Goal: Transaction & Acquisition: Purchase product/service

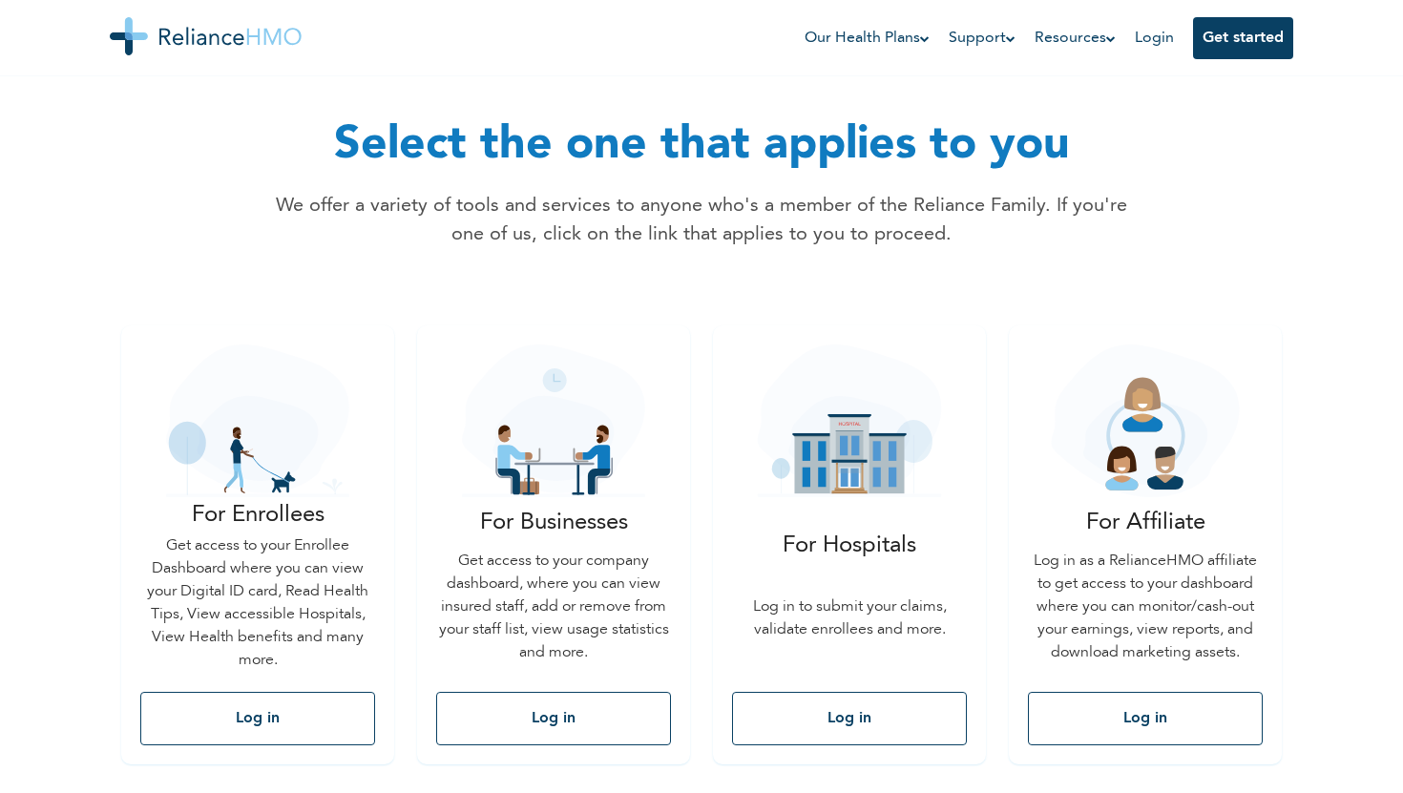
scroll to position [72, 0]
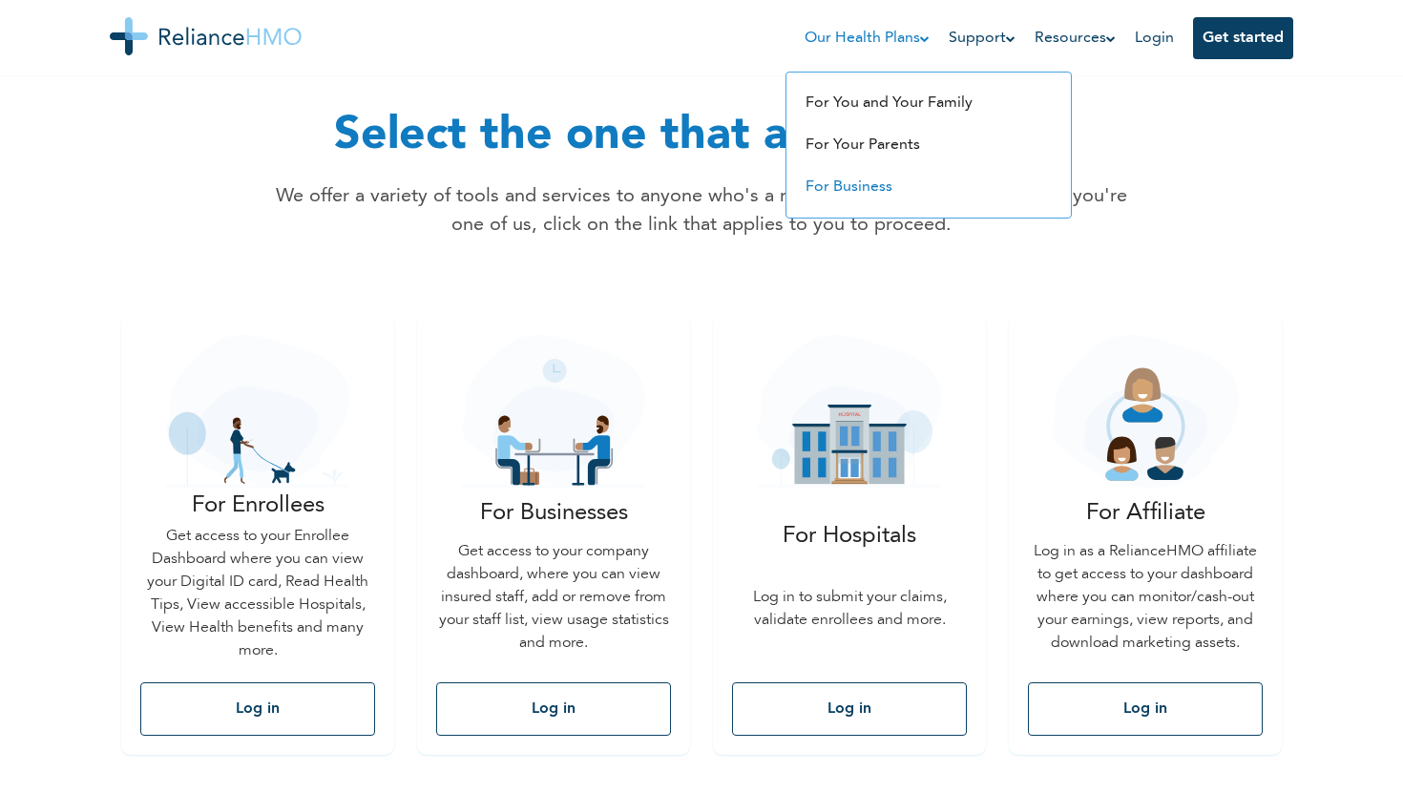
click at [858, 179] on li "For Business" at bounding box center [928, 187] width 265 height 42
click at [840, 189] on link "For Business" at bounding box center [849, 186] width 87 height 15
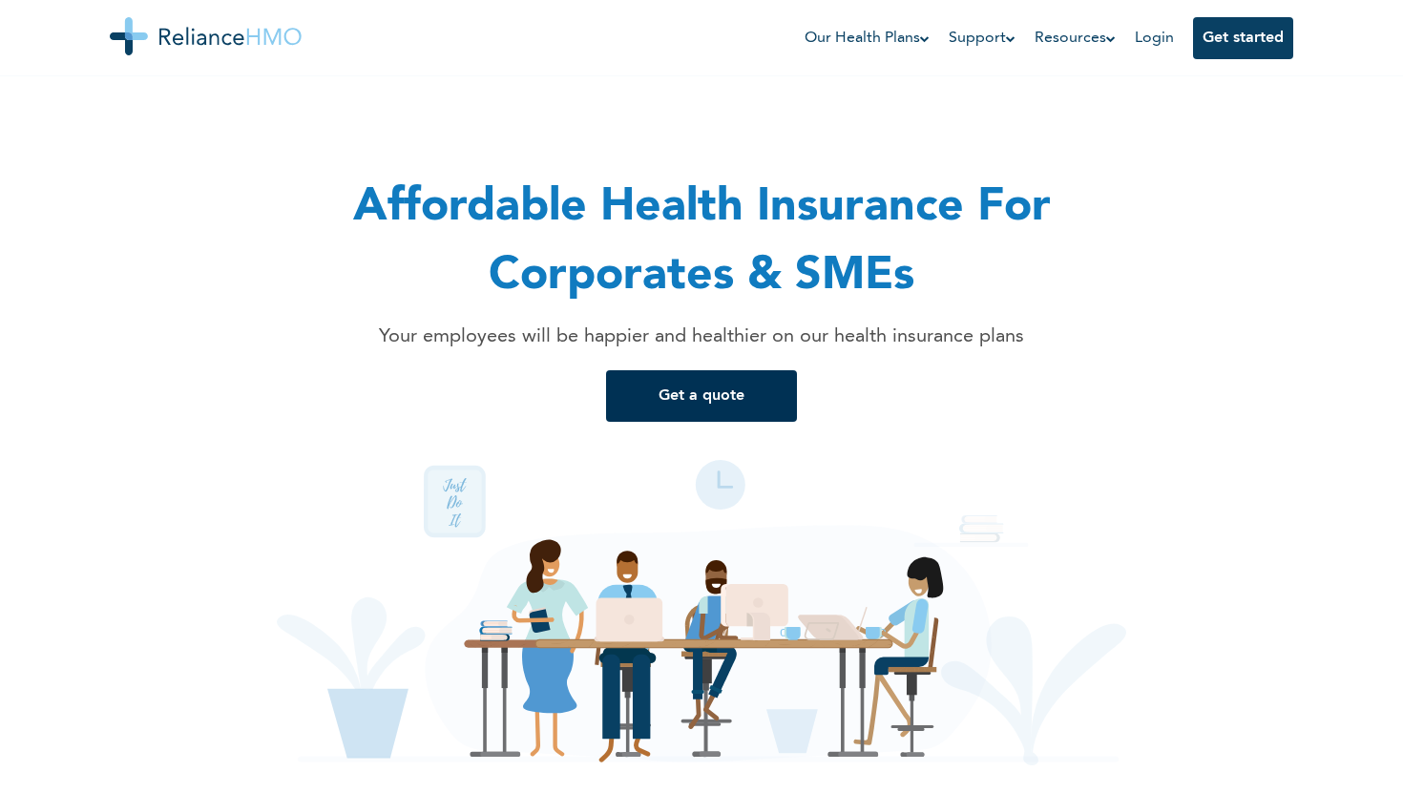
click at [736, 396] on button "Get a quote" at bounding box center [701, 396] width 191 height 52
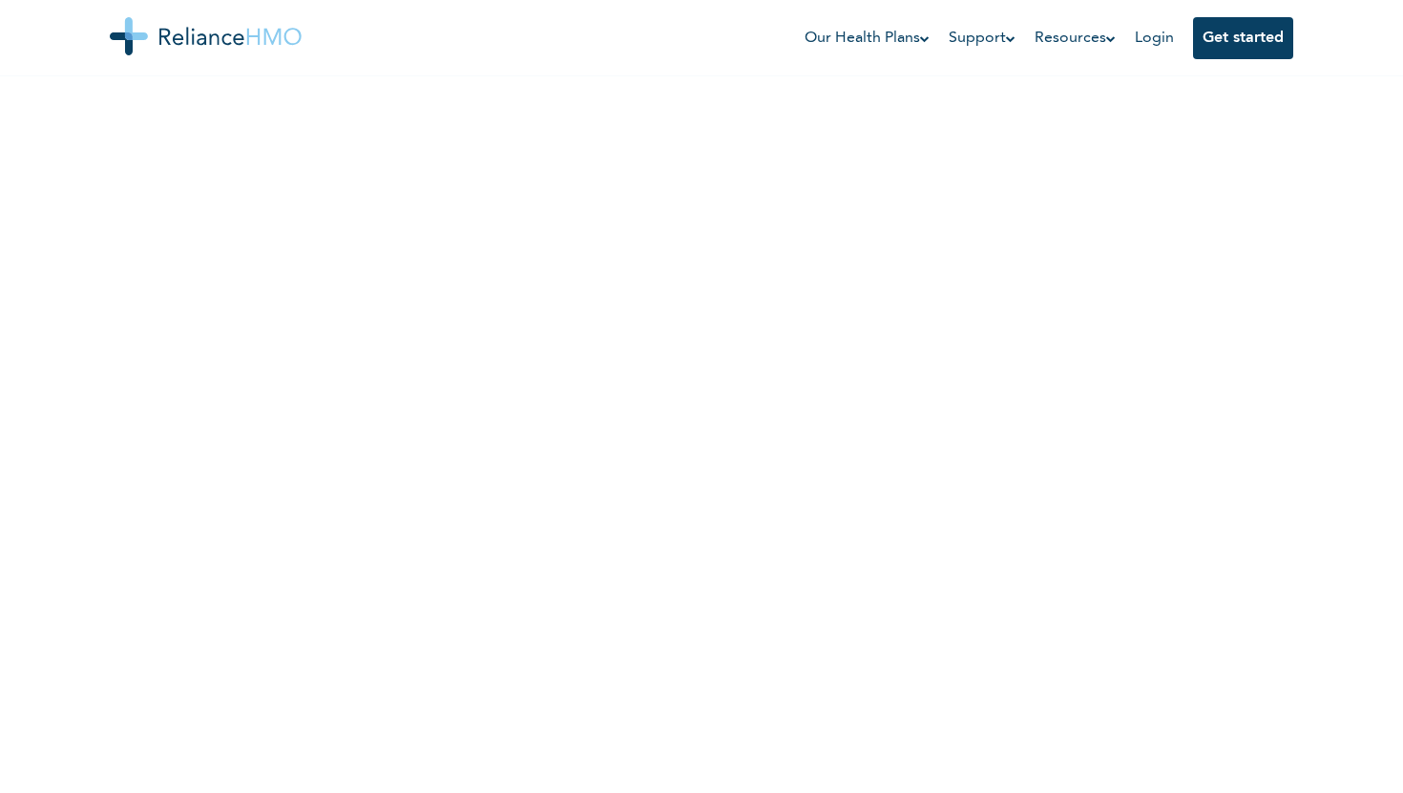
scroll to position [368, 0]
